Goal: Information Seeking & Learning: Check status

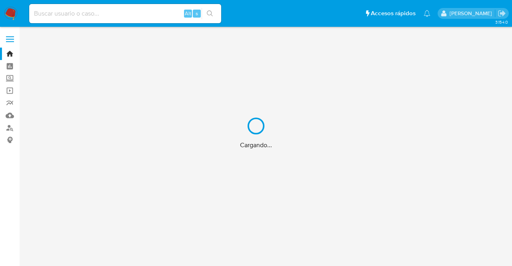
click at [68, 12] on div "Cargando..." at bounding box center [256, 133] width 512 height 266
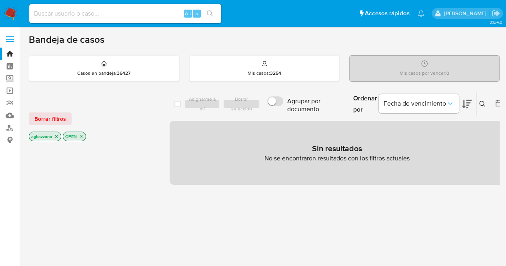
click at [69, 12] on input at bounding box center [125, 13] width 192 height 10
paste input "2600012292"
type input "2600012292"
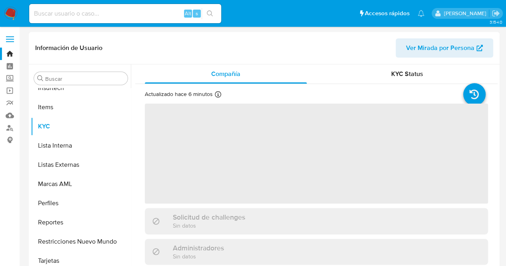
scroll to position [357, 0]
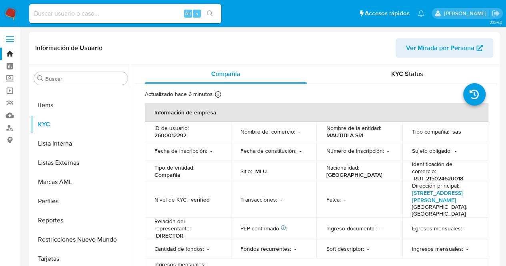
select select "10"
click at [352, 127] on p "Nombre de la entidad :" at bounding box center [353, 128] width 55 height 7
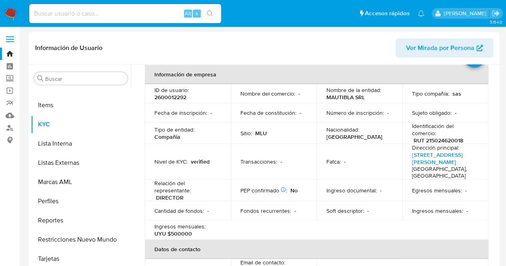
scroll to position [0, 0]
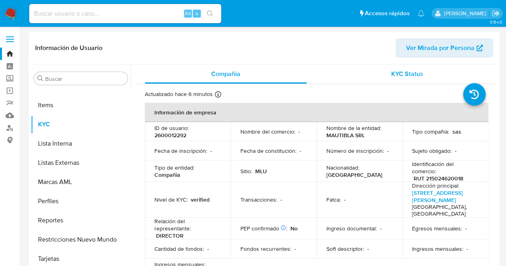
click at [399, 77] on span "KYC Status" at bounding box center [408, 73] width 32 height 9
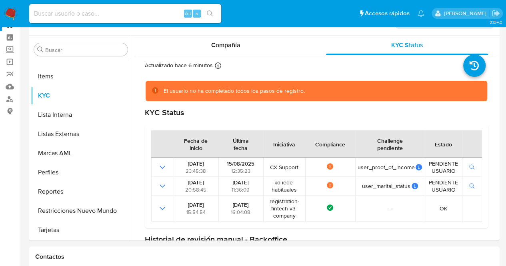
scroll to position [40, 0]
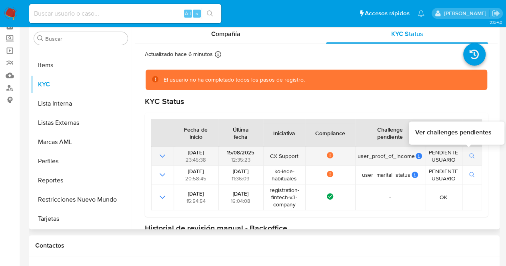
click at [470, 152] on span "button" at bounding box center [473, 156] width 6 height 8
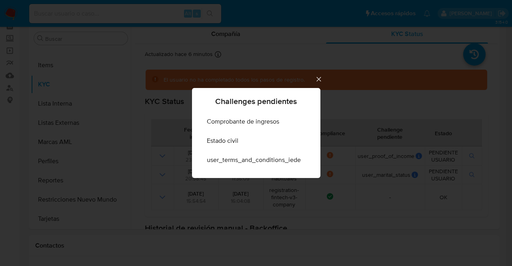
click at [319, 79] on icon "Cerrar" at bounding box center [319, 79] width 8 height 8
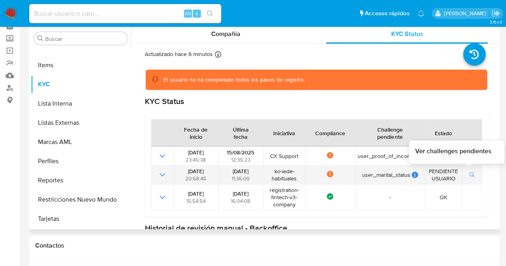
click at [473, 171] on button "button" at bounding box center [473, 175] width 14 height 10
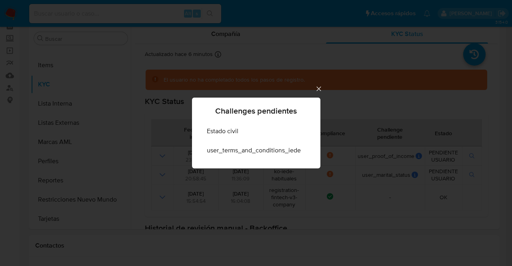
click at [318, 90] on icon "Cerrar" at bounding box center [319, 89] width 8 height 8
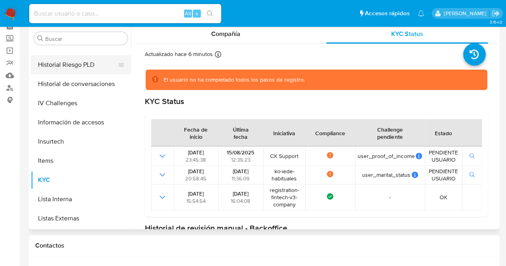
scroll to position [237, 0]
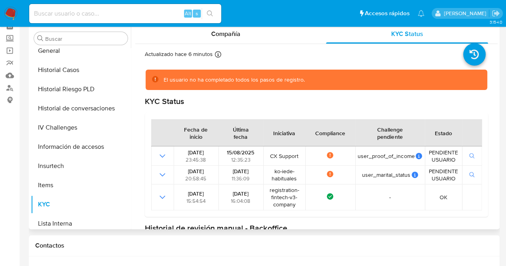
click at [60, 45] on div "Buscar Anticipos de dinero Archivos adjuntos CBT Cruces y Relaciones Créditos C…" at bounding box center [81, 128] width 100 height 204
click at [61, 49] on button "General" at bounding box center [78, 50] width 94 height 19
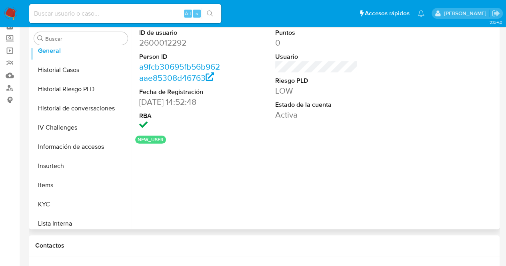
click at [323, 94] on dd "LOW" at bounding box center [316, 90] width 83 height 11
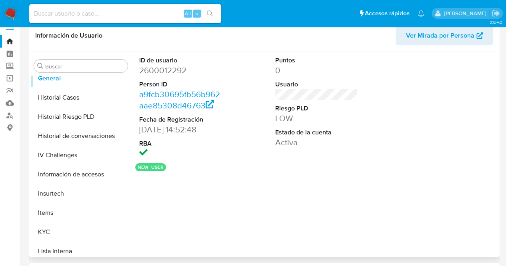
scroll to position [0, 0]
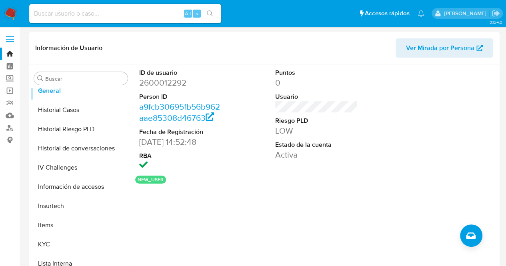
click at [293, 153] on dd "Activa" at bounding box center [316, 154] width 83 height 11
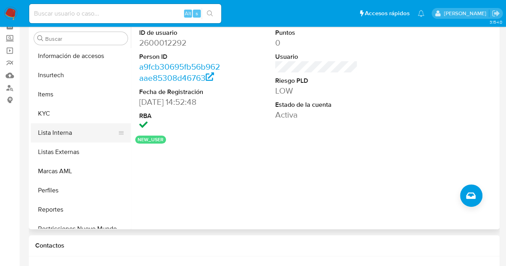
scroll to position [357, 0]
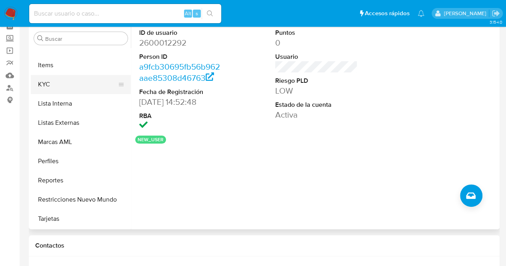
click at [64, 87] on button "KYC" at bounding box center [78, 84] width 94 height 19
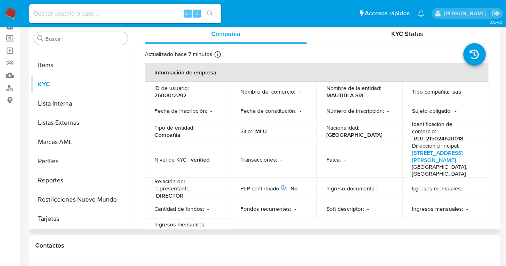
click at [311, 93] on td "Nombre del comercio : -" at bounding box center [274, 91] width 86 height 19
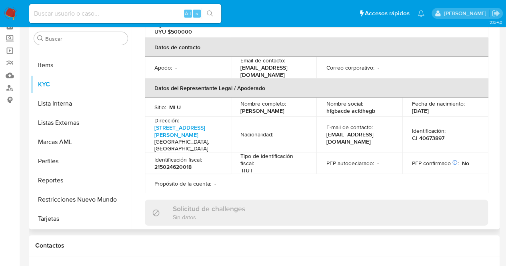
scroll to position [0, 0]
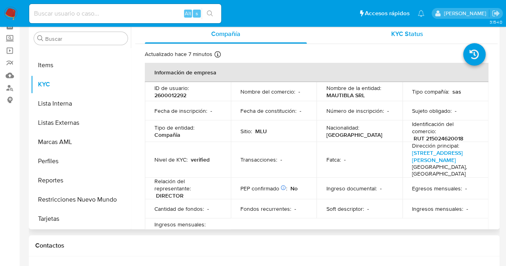
click at [403, 34] on span "KYC Status" at bounding box center [408, 33] width 32 height 9
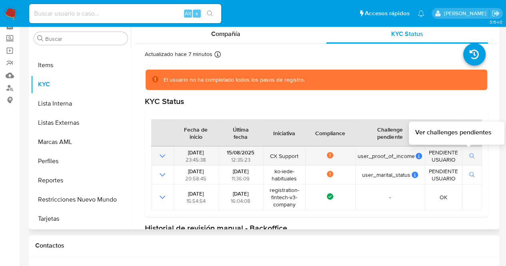
click at [470, 157] on icon "button" at bounding box center [473, 156] width 6 height 6
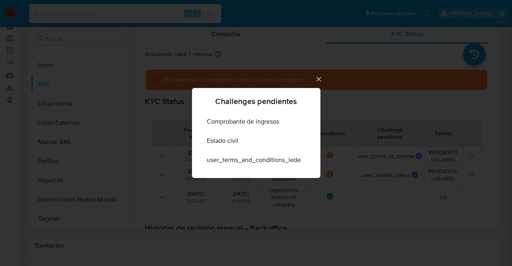
click at [315, 75] on icon "Cerrar" at bounding box center [319, 79] width 8 height 8
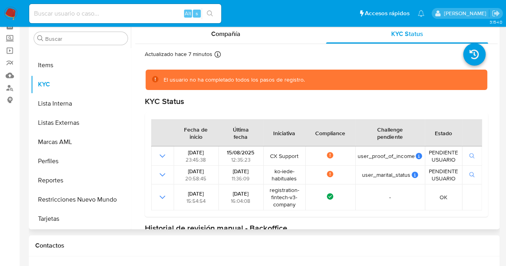
click at [344, 108] on div "KYC Status Fecha de inicio Última fecha Iniciativa Compliance Challenge pendien…" at bounding box center [316, 156] width 343 height 120
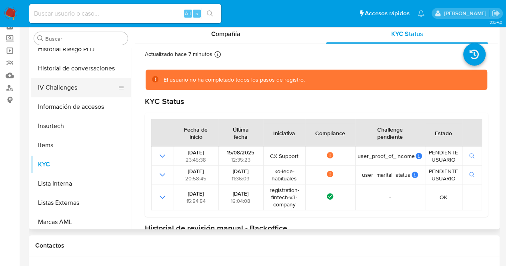
scroll to position [237, 0]
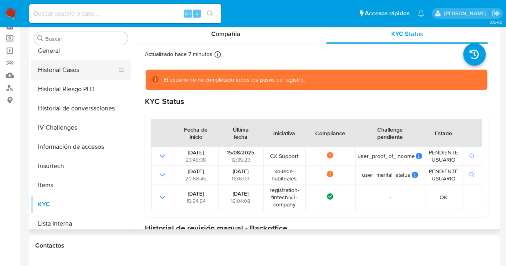
click at [71, 64] on button "Historial Casos" at bounding box center [78, 69] width 94 height 19
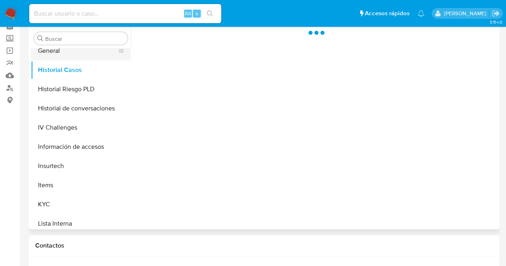
click at [71, 54] on button "General" at bounding box center [78, 50] width 94 height 19
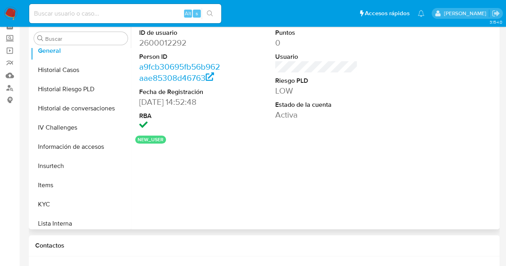
click at [148, 32] on dt "ID de usuario" at bounding box center [180, 32] width 83 height 9
click at [155, 40] on dd "2600012292" at bounding box center [180, 42] width 83 height 11
copy dd "2600012292"
click at [396, 117] on div "ID de usuario 2600012292 Person ID a9fcb30695fb56b962aae85308d46763 Fecha de Re…" at bounding box center [316, 79] width 363 height 111
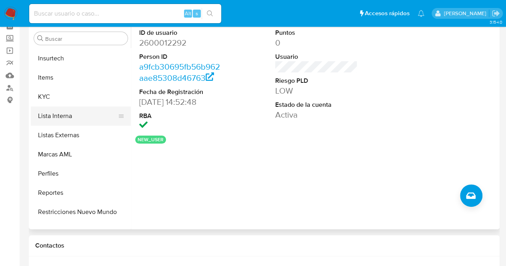
scroll to position [357, 0]
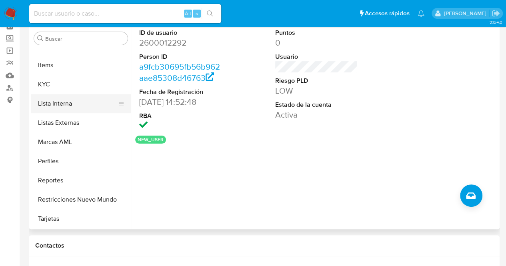
click at [66, 97] on button "Lista Interna" at bounding box center [78, 103] width 94 height 19
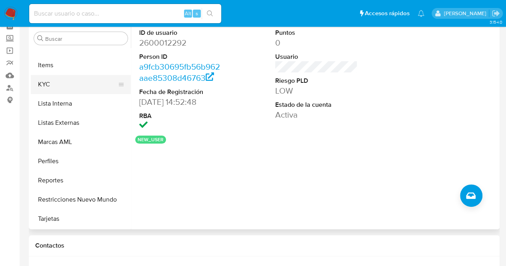
click at [63, 88] on button "KYC" at bounding box center [78, 84] width 94 height 19
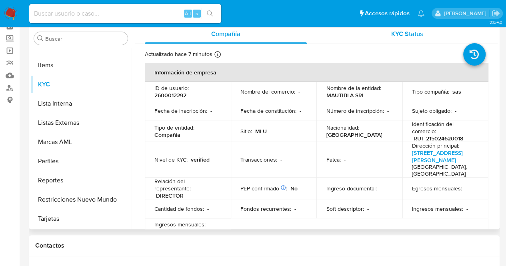
click at [407, 34] on span "KYC Status" at bounding box center [408, 33] width 32 height 9
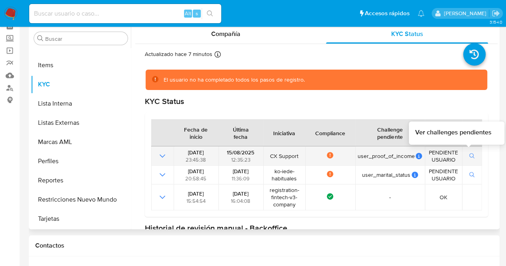
click at [470, 155] on icon "button" at bounding box center [473, 156] width 6 height 6
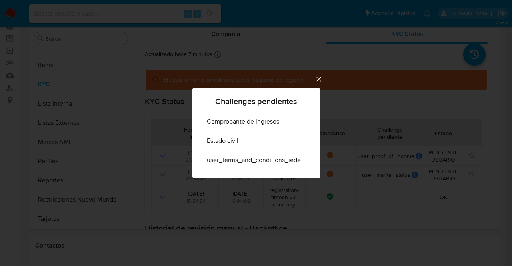
click at [321, 80] on icon "Cerrar" at bounding box center [319, 79] width 8 height 8
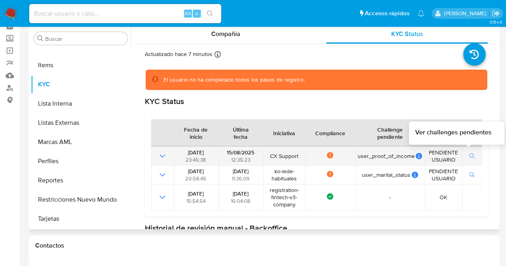
click at [470, 157] on icon "button" at bounding box center [473, 156] width 6 height 6
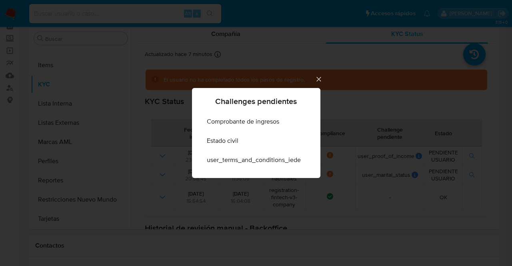
click at [322, 78] on icon "Cerrar" at bounding box center [319, 79] width 8 height 8
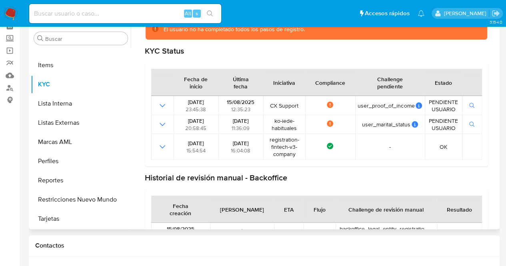
scroll to position [0, 0]
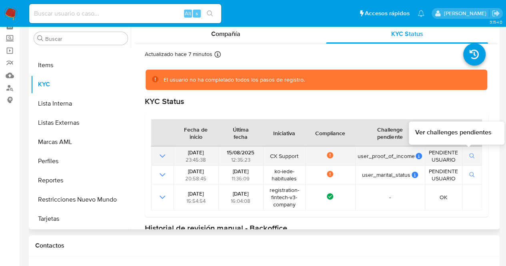
click at [470, 154] on icon "button" at bounding box center [473, 156] width 6 height 6
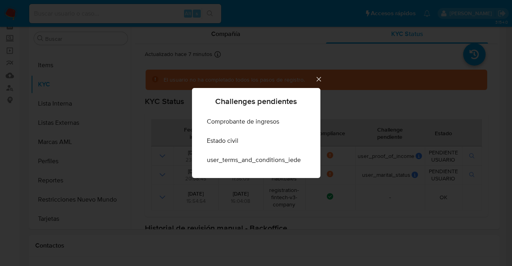
click at [317, 77] on icon "Cerrar" at bounding box center [319, 79] width 4 height 4
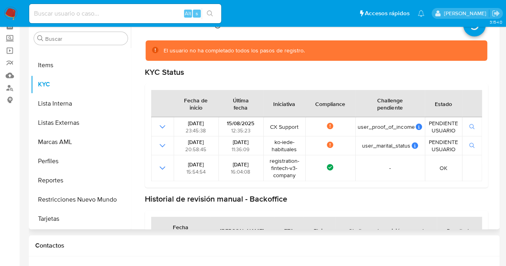
scroll to position [40, 0]
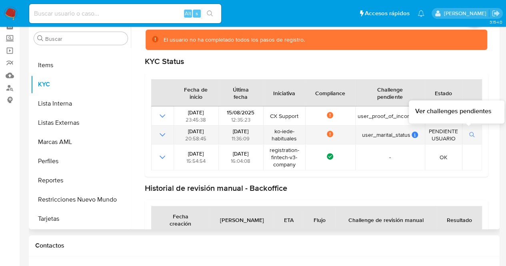
click at [472, 135] on button "button" at bounding box center [473, 135] width 14 height 10
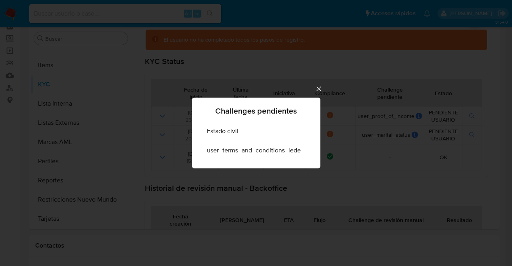
click at [316, 90] on icon "Cerrar" at bounding box center [319, 89] width 8 height 8
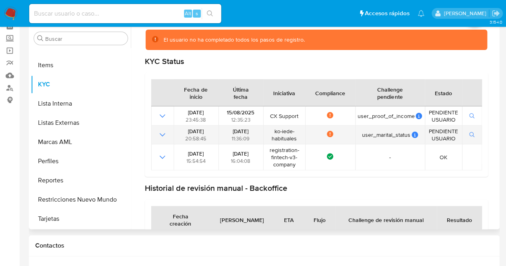
drag, startPoint x: 266, startPoint y: 129, endPoint x: 301, endPoint y: 141, distance: 37.2
click at [301, 141] on td "ko-iede-habituales" at bounding box center [284, 135] width 42 height 19
click at [297, 139] on span "ko-iede-habituales" at bounding box center [284, 135] width 37 height 14
drag, startPoint x: 274, startPoint y: 130, endPoint x: 286, endPoint y: 132, distance: 11.7
click at [286, 132] on span "ko-iede-habituales" at bounding box center [284, 135] width 37 height 14
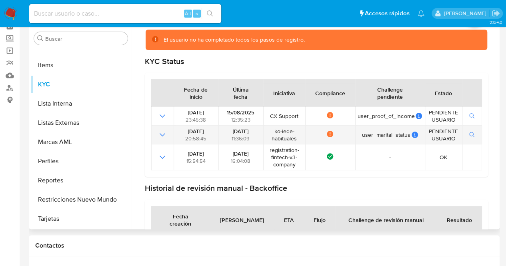
click at [283, 132] on span "ko-iede-habituales" at bounding box center [284, 135] width 37 height 14
click at [273, 131] on span "ko-iede-habituales" at bounding box center [284, 135] width 37 height 14
drag, startPoint x: 270, startPoint y: 130, endPoint x: 305, endPoint y: 138, distance: 35.7
click at [305, 138] on tr "[DATE] 20:58:45 [DATE] 11:36:09 ko-iede-habituales Not compliance user_marital_…" at bounding box center [316, 135] width 331 height 19
click at [305, 138] on td "Not compliance" at bounding box center [330, 135] width 50 height 19
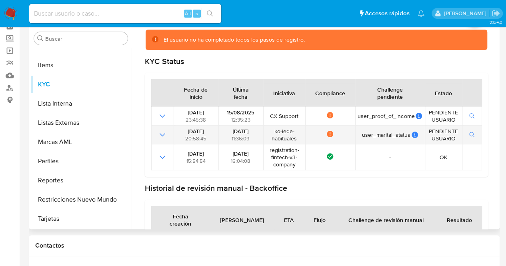
drag, startPoint x: 266, startPoint y: 133, endPoint x: 303, endPoint y: 138, distance: 36.7
click at [303, 138] on td "ko-iede-habituales" at bounding box center [284, 135] width 42 height 19
click at [470, 135] on icon "button" at bounding box center [473, 135] width 6 height 6
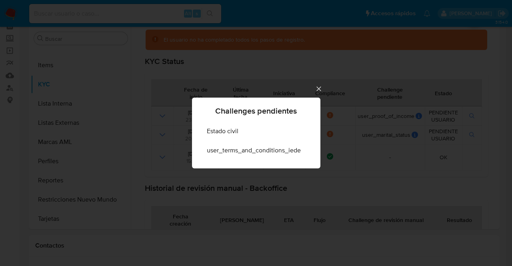
click at [316, 92] on icon "Cerrar" at bounding box center [319, 89] width 8 height 8
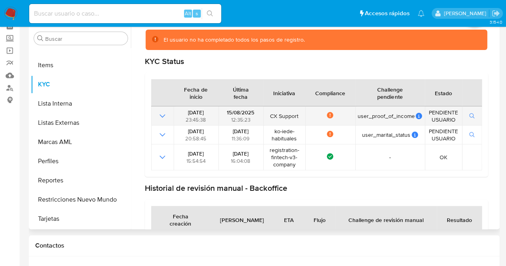
click at [429, 119] on span "PENDIENTE USUARIO" at bounding box center [444, 116] width 32 height 14
click at [466, 118] on button "button" at bounding box center [473, 116] width 14 height 10
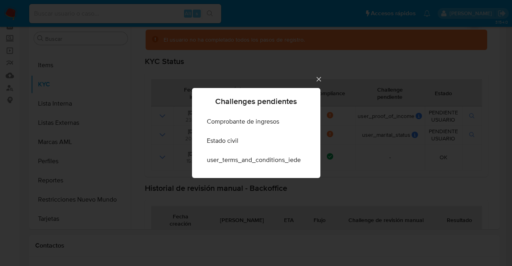
click at [317, 74] on div "Challenges pendientes Comprobante de ingresos Estado civil user_terms_and_condi…" at bounding box center [256, 133] width 512 height 266
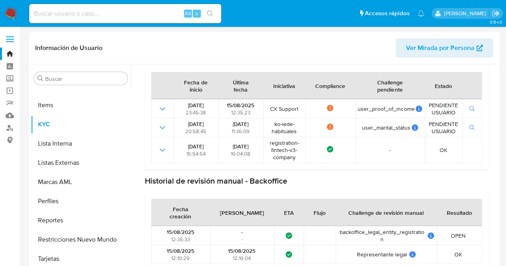
scroll to position [0, 0]
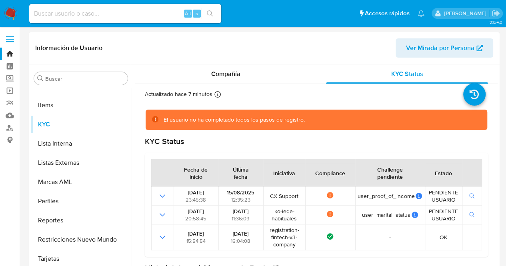
click at [220, 60] on div "Información de Usuario Ver Mirada por Persona" at bounding box center [264, 48] width 471 height 32
click at [223, 68] on div "Compañía" at bounding box center [226, 73] width 162 height 19
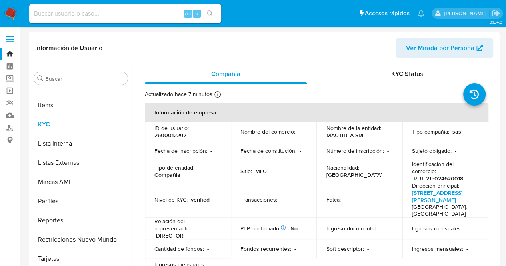
click at [372, 133] on div "Nombre de la entidad : MAUTIBLA SRL" at bounding box center [359, 132] width 67 height 14
